Goal: Navigation & Orientation: Understand site structure

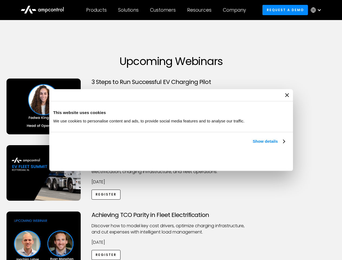
click at [253, 145] on link "Show details" at bounding box center [269, 141] width 32 height 7
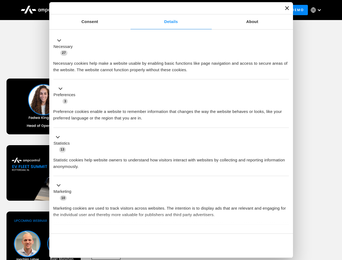
click at [286, 73] on div "Necessary cookies help make a website usable by enabling basic functions like p…" at bounding box center [171, 64] width 236 height 17
click at [336, 218] on div "Achieving TCO Parity in Fleet Electrification Discover how to model key cost dr…" at bounding box center [171, 254] width 340 height 85
click at [167, 10] on div "Customers" at bounding box center [163, 10] width 26 height 6
click at [96, 10] on div "Products" at bounding box center [96, 10] width 21 height 6
click at [129, 10] on div "Solutions" at bounding box center [128, 10] width 21 height 6
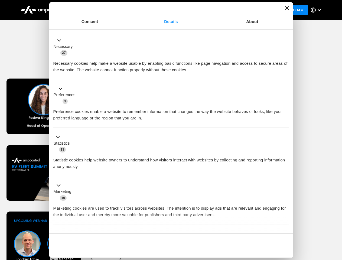
click at [164, 10] on div "Customers" at bounding box center [163, 10] width 26 height 6
click at [201, 10] on div "Resources" at bounding box center [199, 10] width 24 height 6
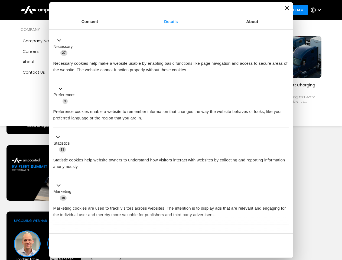
click at [236, 10] on div "Company" at bounding box center [234, 10] width 23 height 6
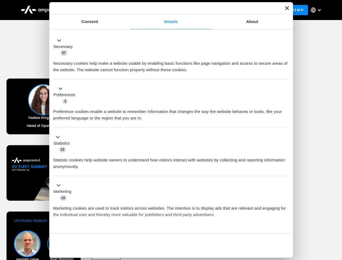
click at [318, 10] on div at bounding box center [319, 10] width 4 height 4
